Goal: Information Seeking & Learning: Learn about a topic

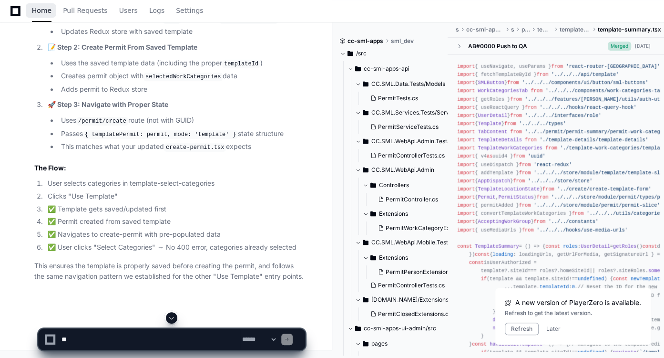
scroll to position [100, 0]
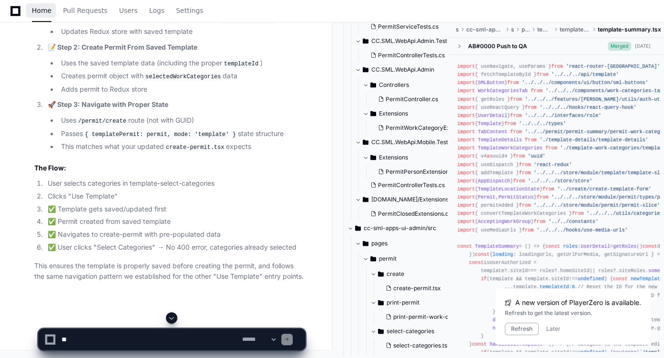
click at [43, 13] on span "Home" at bounding box center [42, 11] width 20 height 6
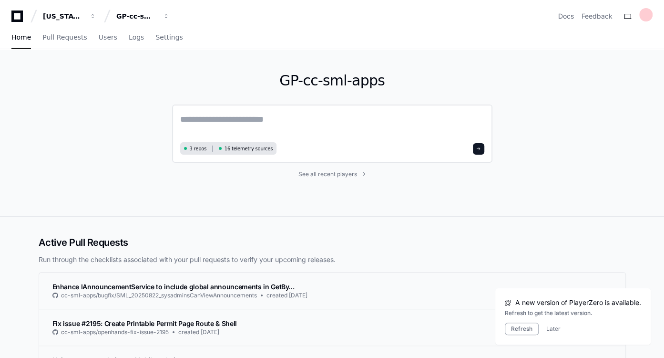
click at [282, 123] on textarea at bounding box center [332, 126] width 304 height 27
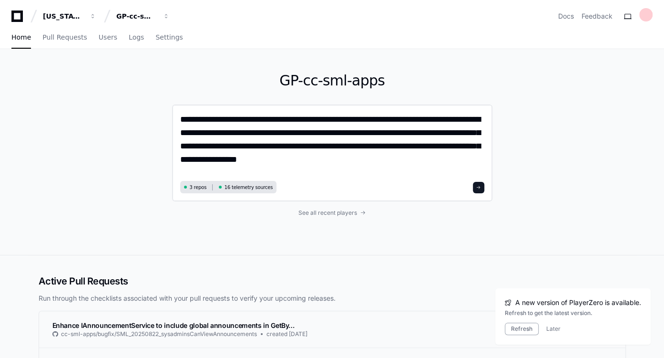
type textarea "**********"
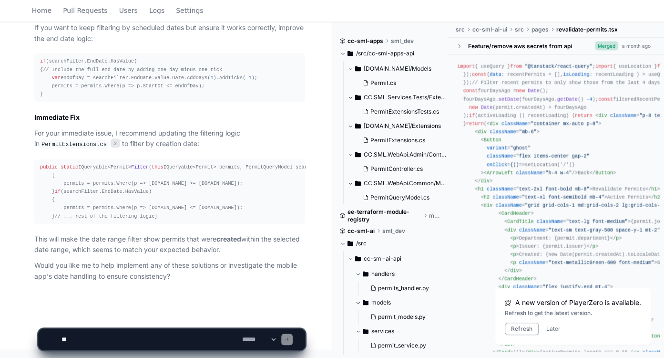
scroll to position [1398, 0]
click at [157, 340] on textarea at bounding box center [150, 339] width 181 height 21
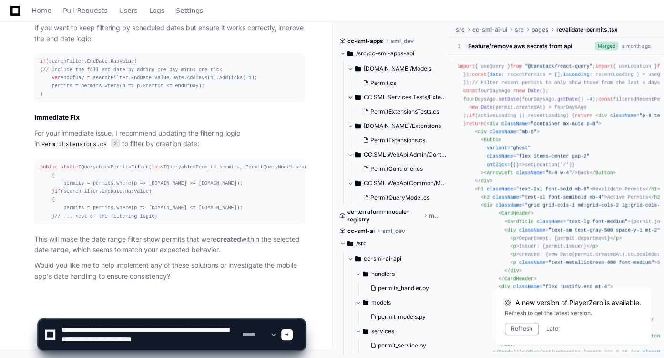
drag, startPoint x: 157, startPoint y: 340, endPoint x: 219, endPoint y: 339, distance: 62.5
click at [219, 339] on textarea at bounding box center [150, 334] width 181 height 31
paste textarea "**********"
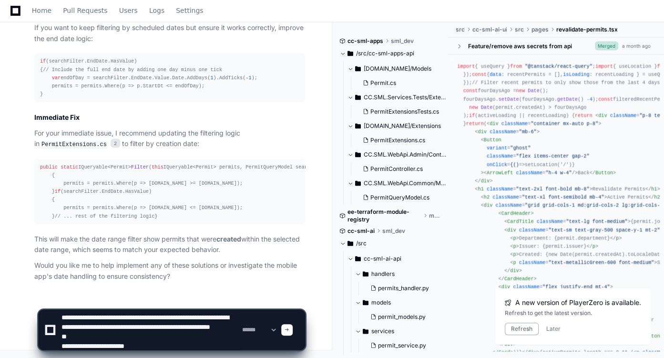
scroll to position [12, 0]
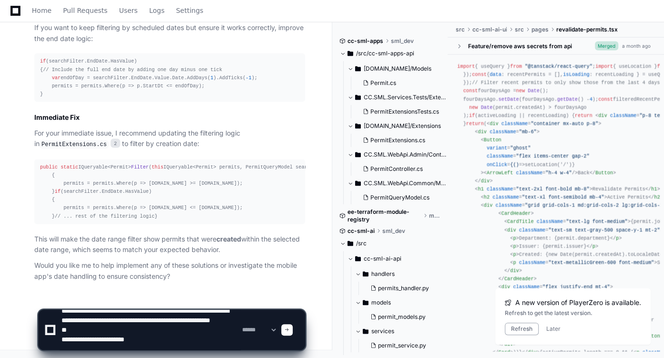
click at [145, 332] on textarea at bounding box center [150, 329] width 181 height 40
click at [145, 330] on textarea at bounding box center [150, 329] width 181 height 40
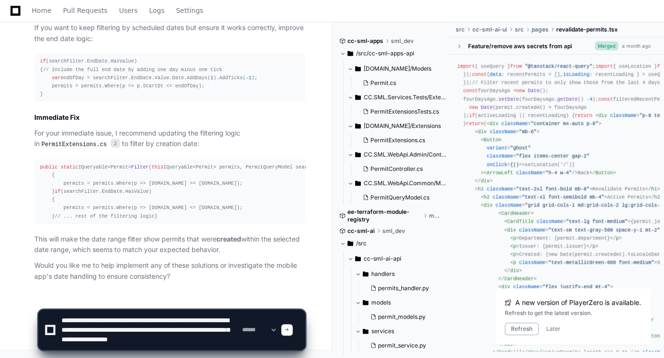
scroll to position [3, 0]
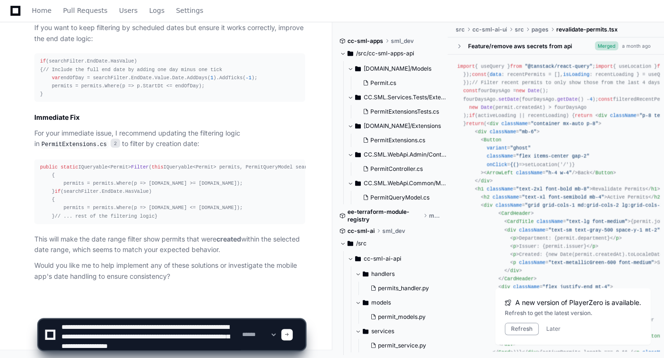
click at [230, 344] on textarea at bounding box center [150, 334] width 181 height 31
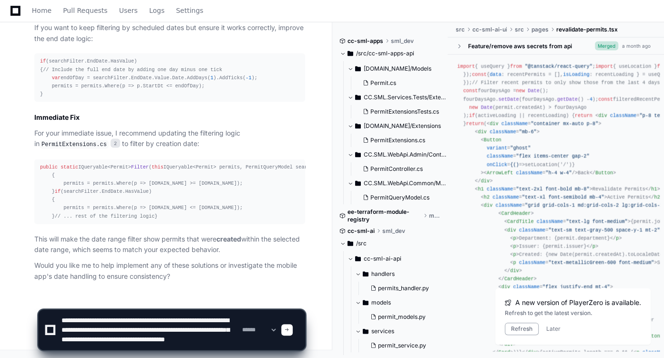
paste textarea "**********"
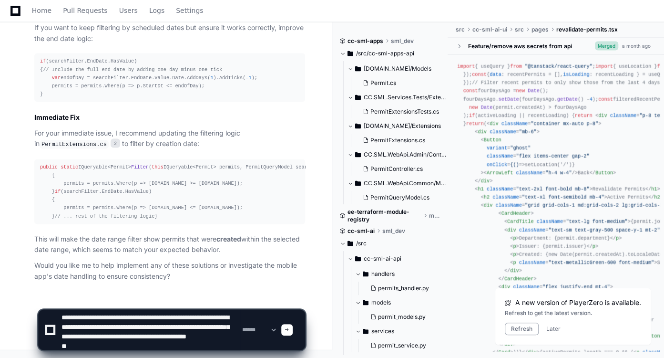
scroll to position [12, 0]
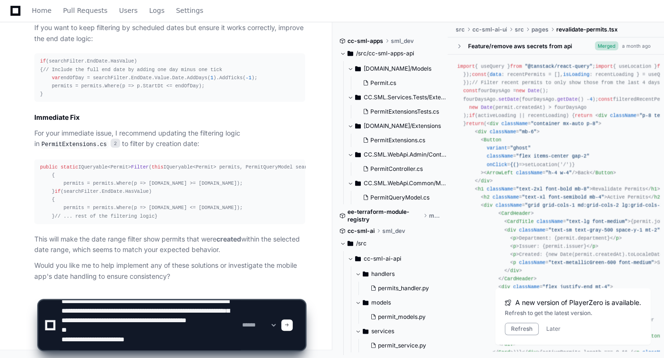
click at [171, 327] on textarea at bounding box center [150, 325] width 181 height 50
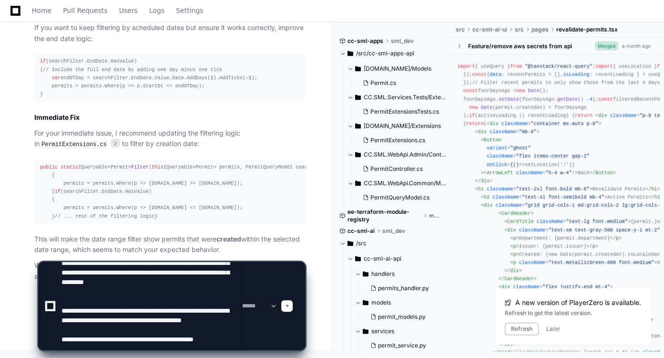
scroll to position [41, 0]
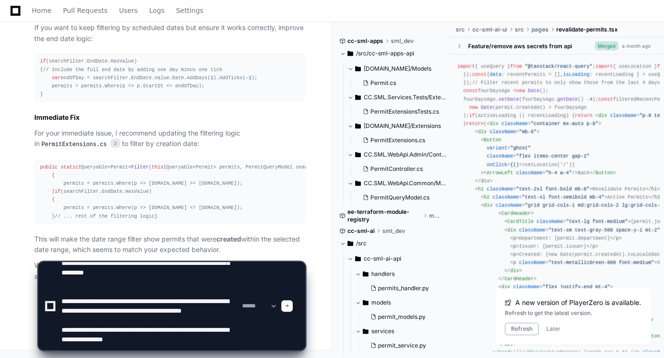
type textarea "**********"
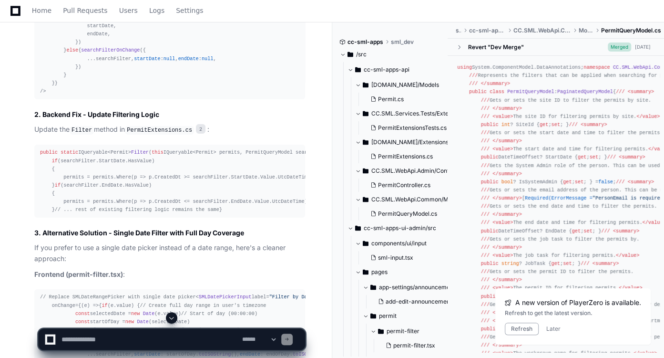
scroll to position [2173, 0]
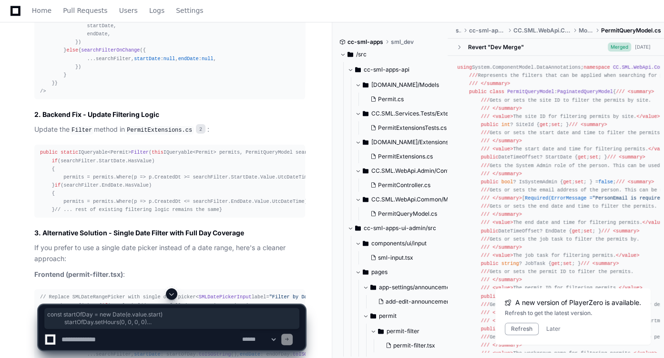
drag, startPoint x: 71, startPoint y: 125, endPoint x: 185, endPoint y: 164, distance: 120.6
click at [185, 95] on div "< SMLDateRangePicker defaultValue={defaultDateRange} onChange={ ( e ) => { if (…" at bounding box center [169, 30] width 259 height 131
copy div "const startOfDay = new Date (e. value . start ) startOfDay. setHours ( 0 , 0 , …"
click at [185, 95] on div "< SMLDateRangePicker defaultValue={defaultDateRange} onChange={ ( e ) => { if (…" at bounding box center [169, 30] width 259 height 131
drag, startPoint x: 69, startPoint y: 126, endPoint x: 185, endPoint y: 191, distance: 133.2
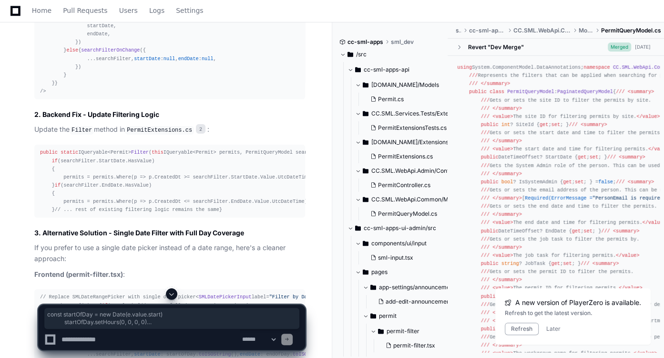
click at [185, 95] on div "< SMLDateRangePicker defaultValue={defaultDateRange} onChange={ ( e ) => { if (…" at bounding box center [169, 30] width 259 height 131
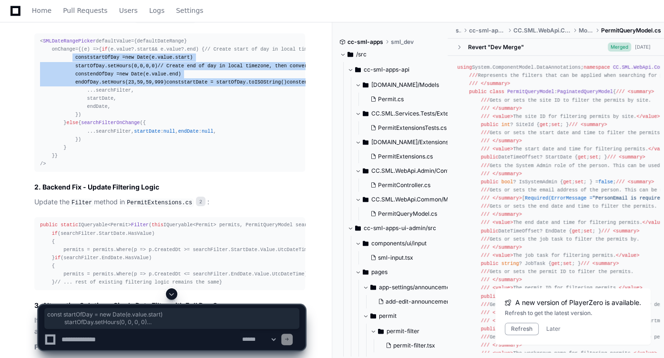
scroll to position [2100, 0]
click at [211, 168] on div "< SMLDateRangePicker defaultValue={defaultDateRange} onChange={ ( e ) => { if (…" at bounding box center [169, 103] width 259 height 131
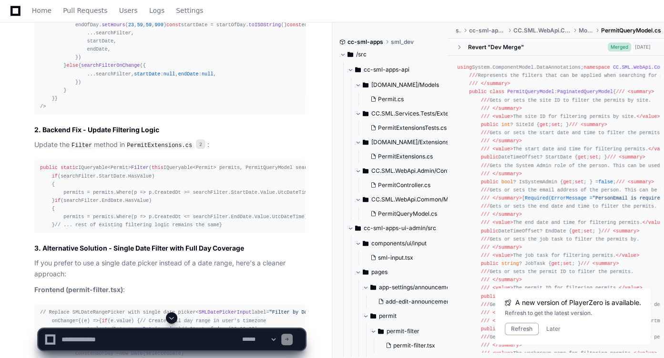
scroll to position [2168, 0]
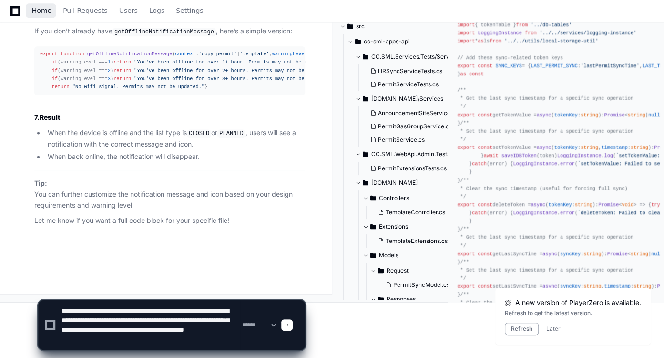
scroll to position [12, 0]
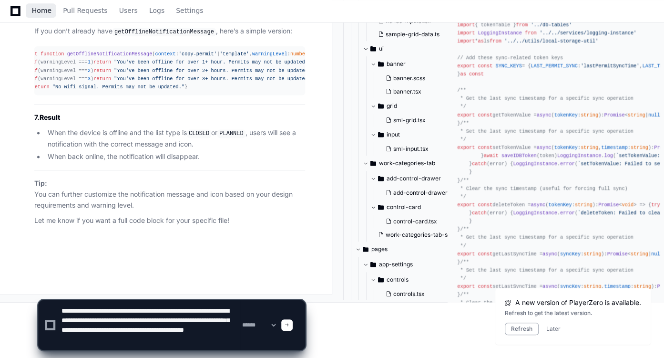
click at [40, 13] on span "Home" at bounding box center [42, 11] width 20 height 6
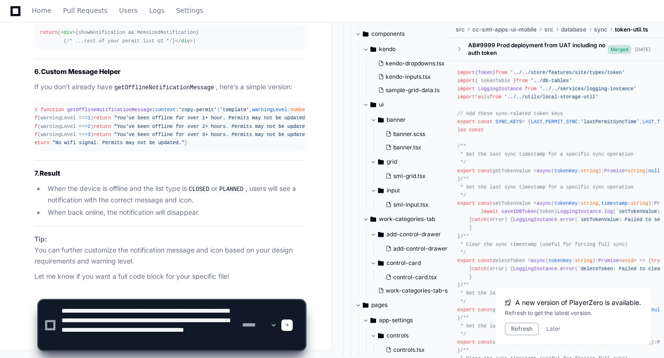
scroll to position [59297, 0]
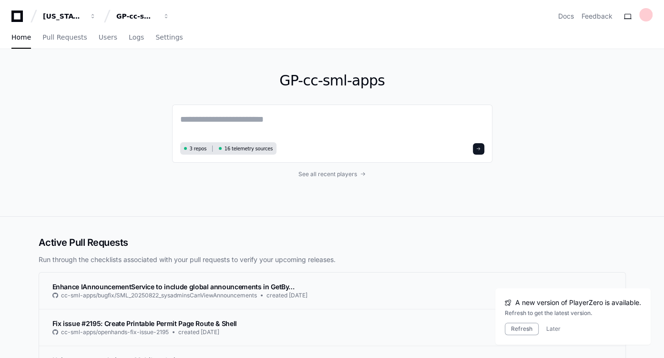
click at [569, 76] on div "GP-cc-sml-apps 3 repos 16 telemetry sources See all recent players" at bounding box center [332, 132] width 610 height 167
click at [269, 113] on textarea at bounding box center [332, 126] width 304 height 27
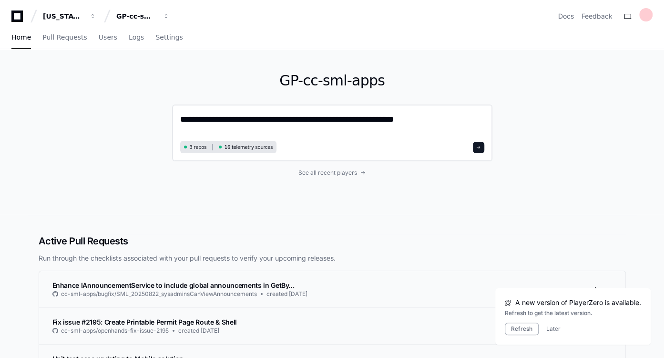
click at [432, 122] on textarea "**********" at bounding box center [332, 125] width 304 height 25
click at [345, 117] on textarea "**********" at bounding box center [332, 125] width 304 height 25
click at [463, 118] on textarea "**********" at bounding box center [332, 125] width 304 height 25
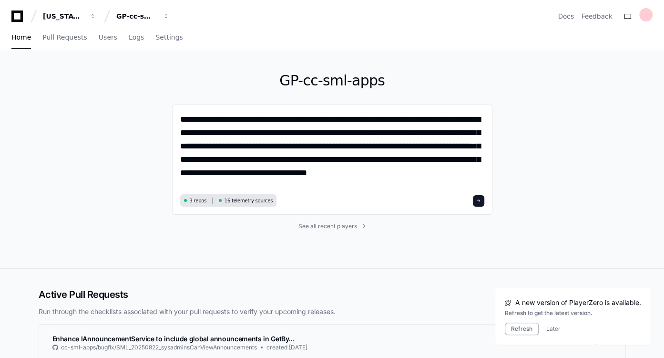
type textarea "**********"
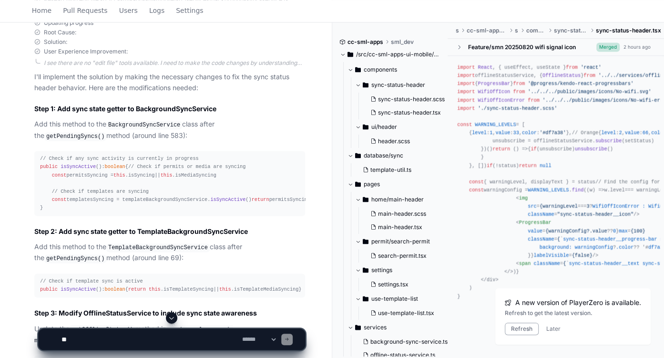
scroll to position [923, 0]
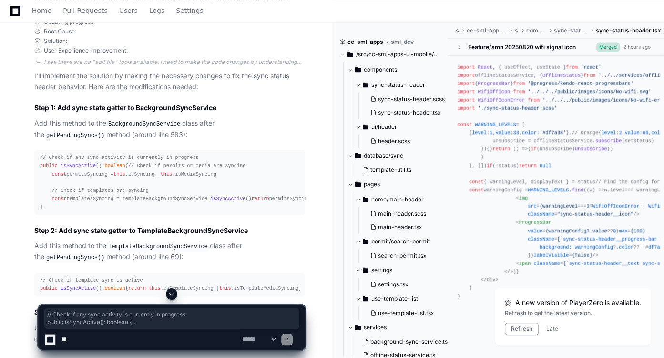
drag, startPoint x: 47, startPoint y: 230, endPoint x: 35, endPoint y: 156, distance: 74.4
click at [35, 156] on pre "// Check if any sync activity is currently in progress public isSyncActive (): …" at bounding box center [169, 182] width 271 height 65
copy div "// Check if any sync activity is currently in progress public isSyncActive (): …"
click at [226, 211] on div "// Check if any sync activity is currently in progress public isSyncActive (): …" at bounding box center [169, 182] width 259 height 57
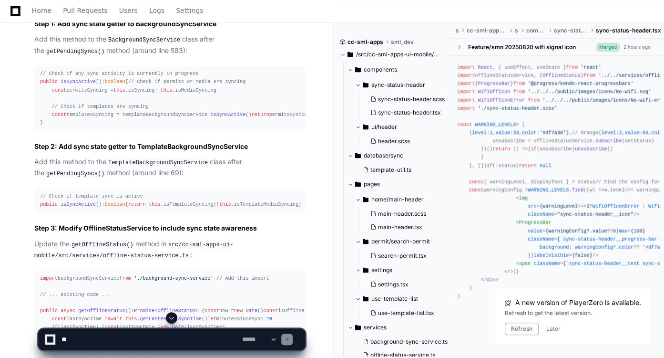
scroll to position [1009, 0]
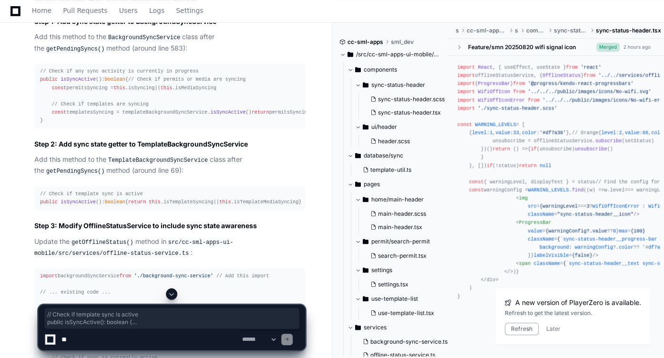
drag, startPoint x: 51, startPoint y: 236, endPoint x: 35, endPoint y: 215, distance: 26.8
click at [35, 210] on pre "// Check if template sync is active public isSyncActive (): boolean { return th…" at bounding box center [169, 198] width 271 height 24
copy div "// Check if template sync is active public isSyncActive (): boolean { return th…"
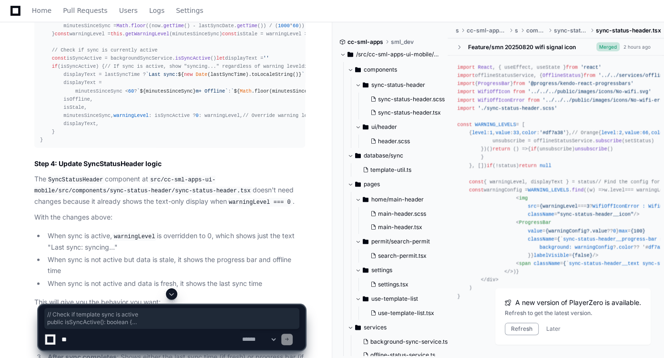
scroll to position [1316, 0]
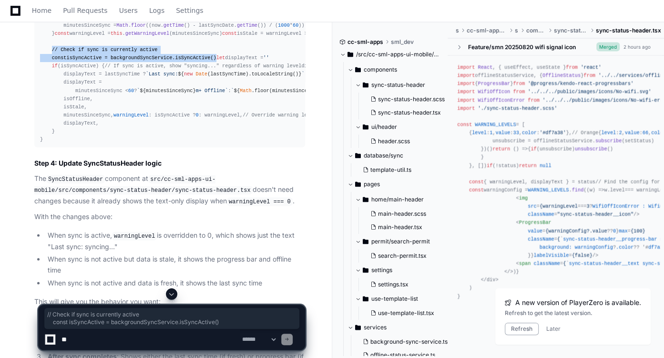
drag, startPoint x: 211, startPoint y: 158, endPoint x: 50, endPoint y: 152, distance: 160.8
click at [50, 144] on div "import backgroundSyncService from './background-sync-service' // Add this impor…" at bounding box center [169, 54] width 259 height 180
copy div "// Check if sync is currently active const isSyncActive = backgroundSyncService…"
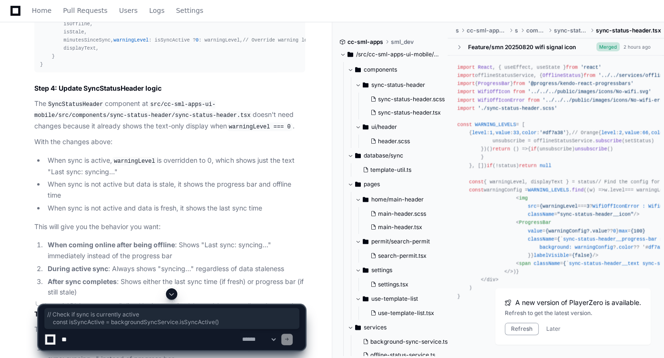
scroll to position [1407, 0]
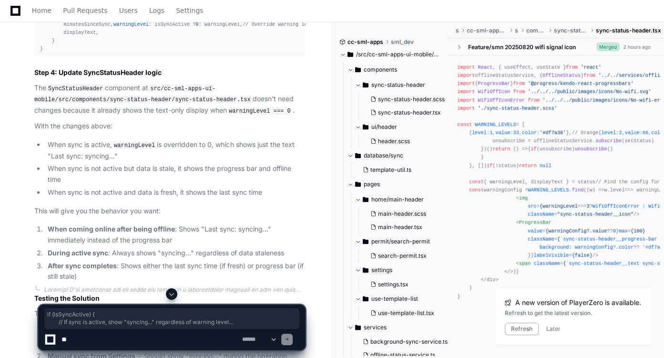
drag, startPoint x: 50, startPoint y: 93, endPoint x: 67, endPoint y: 116, distance: 28.2
copy div "if (isSyncActive) { // If sync is active, show "syncing..." regardless of warni…"
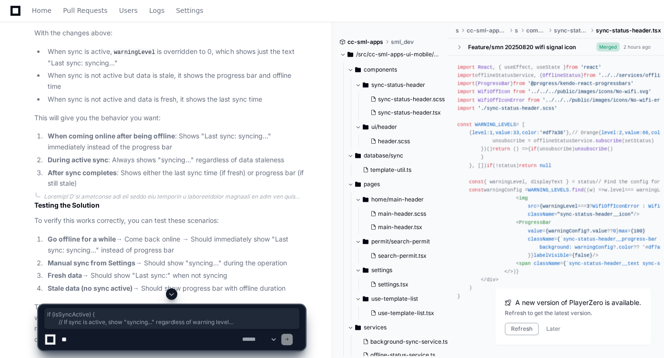
scroll to position [1500, 0]
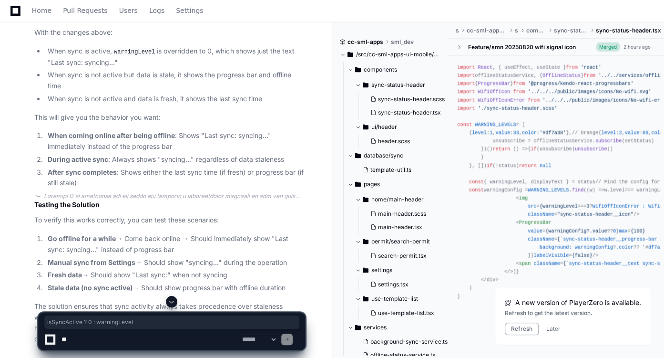
drag, startPoint x: 98, startPoint y: 115, endPoint x: 184, endPoint y: 113, distance: 85.4
copy div "isSyncActive ? 0 : warningLevel"
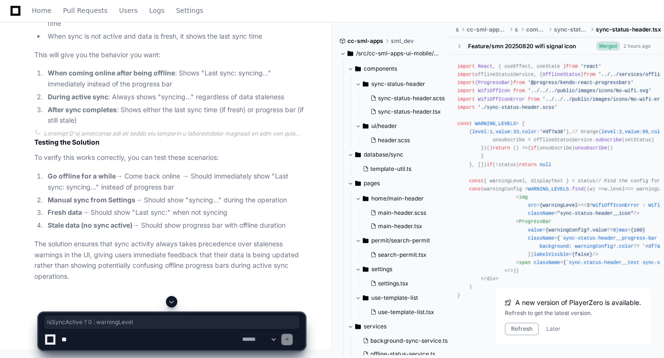
scroll to position [1713, 0]
